Goal: Find specific page/section: Find specific page/section

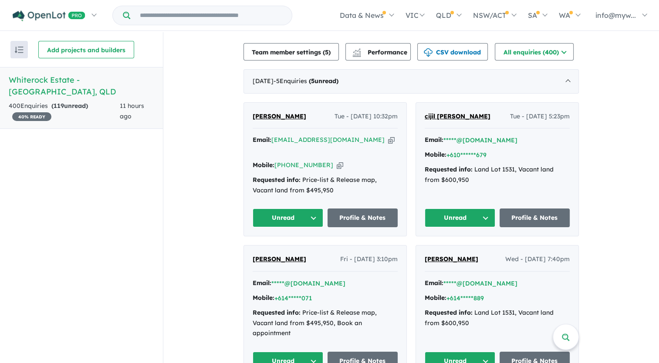
scroll to position [305, 0]
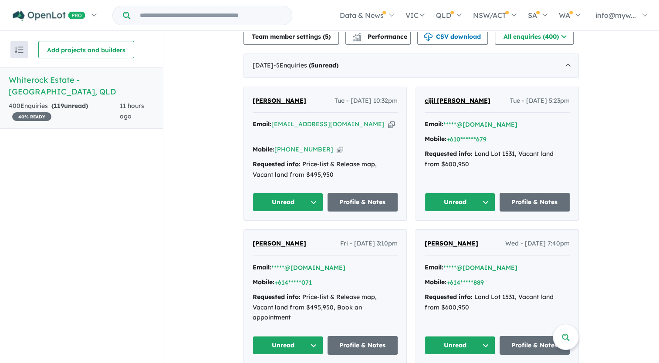
drag, startPoint x: 302, startPoint y: 98, endPoint x: 245, endPoint y: 96, distance: 56.2
click at [245, 96] on div "[PERSON_NAME] Riding Tue - [DATE] 10:32pm Email: [EMAIL_ADDRESS][DOMAIN_NAME] C…" at bounding box center [325, 154] width 163 height 134
drag, startPoint x: 245, startPoint y: 96, endPoint x: 276, endPoint y: 99, distance: 30.7
copy span "[PERSON_NAME]"
click at [388, 125] on icon "button" at bounding box center [391, 124] width 7 height 9
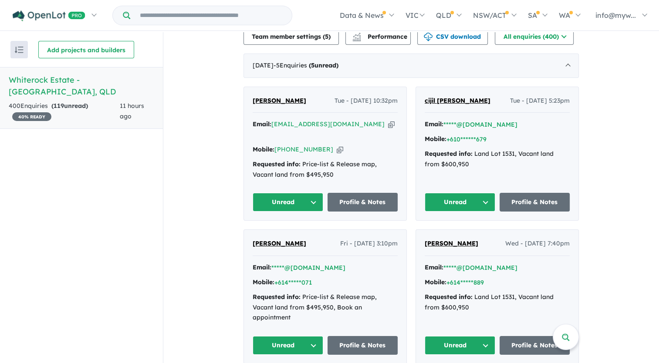
copy span "[PERSON_NAME]"
click at [337, 145] on icon "button" at bounding box center [340, 149] width 7 height 9
copy span "[PERSON_NAME]"
click at [373, 193] on link "Profile & Notes" at bounding box center [363, 202] width 71 height 19
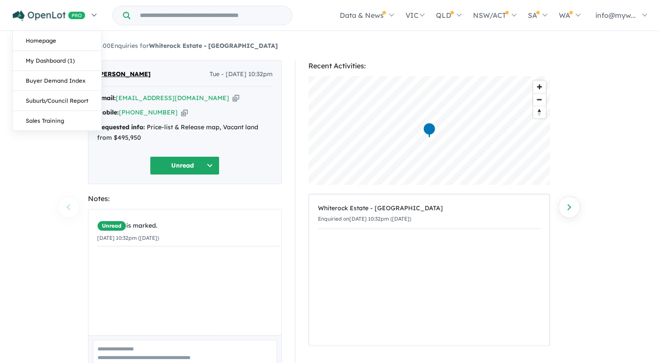
click at [44, 15] on img at bounding box center [49, 15] width 73 height 11
click at [49, 34] on link "Homepage" at bounding box center [57, 41] width 89 height 20
click at [35, 24] on link at bounding box center [54, 15] width 95 height 30
